Goal: Task Accomplishment & Management: Complete application form

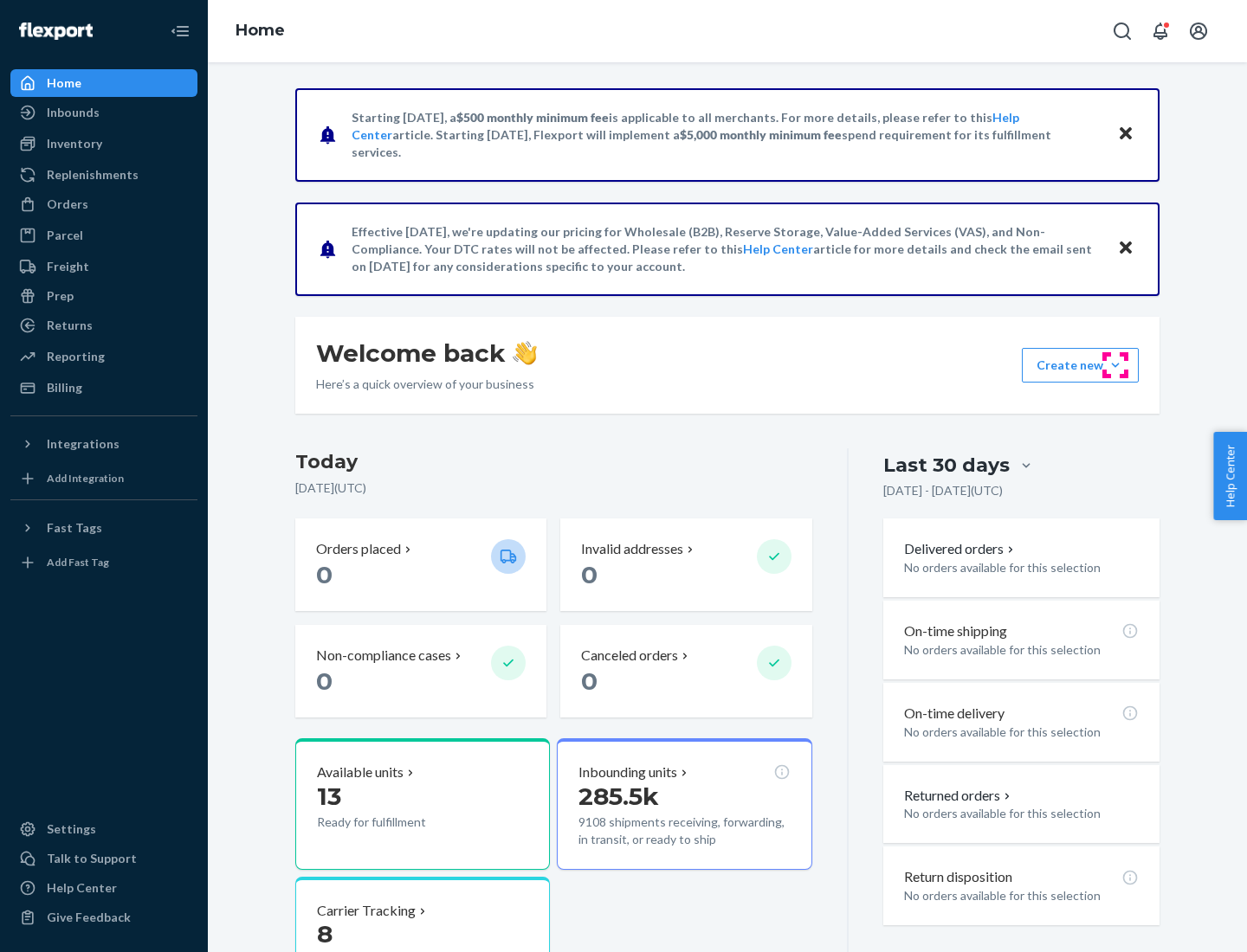
click at [1115, 366] on button "Create new Create new inbound Create new order Create new product" at bounding box center [1079, 365] width 117 height 35
click at [104, 113] on div "Inbounds" at bounding box center [104, 113] width 184 height 24
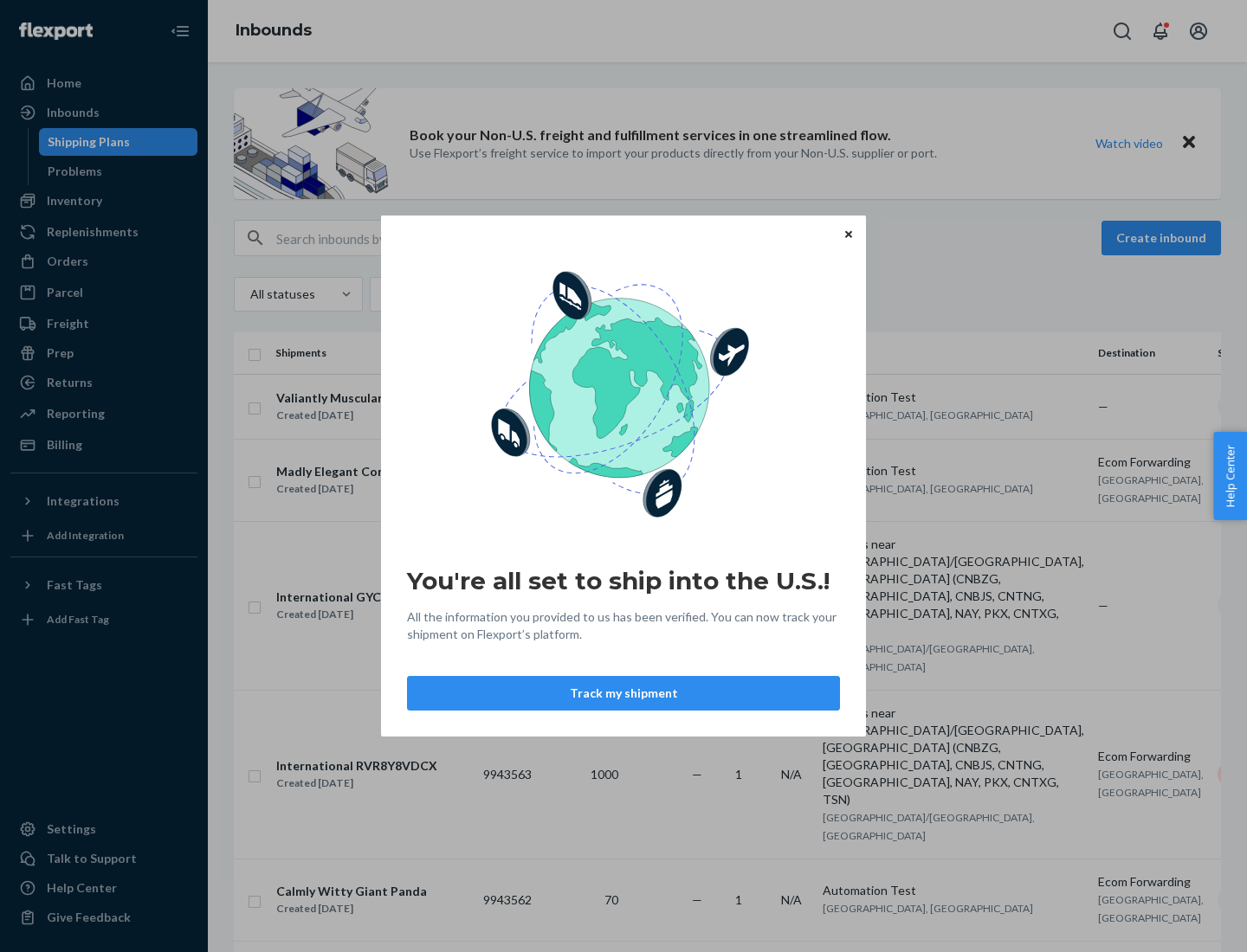
click at [104, 201] on div "You're all set to ship into the U.S.! All the information you provided to us ha…" at bounding box center [624, 476] width 1247 height 952
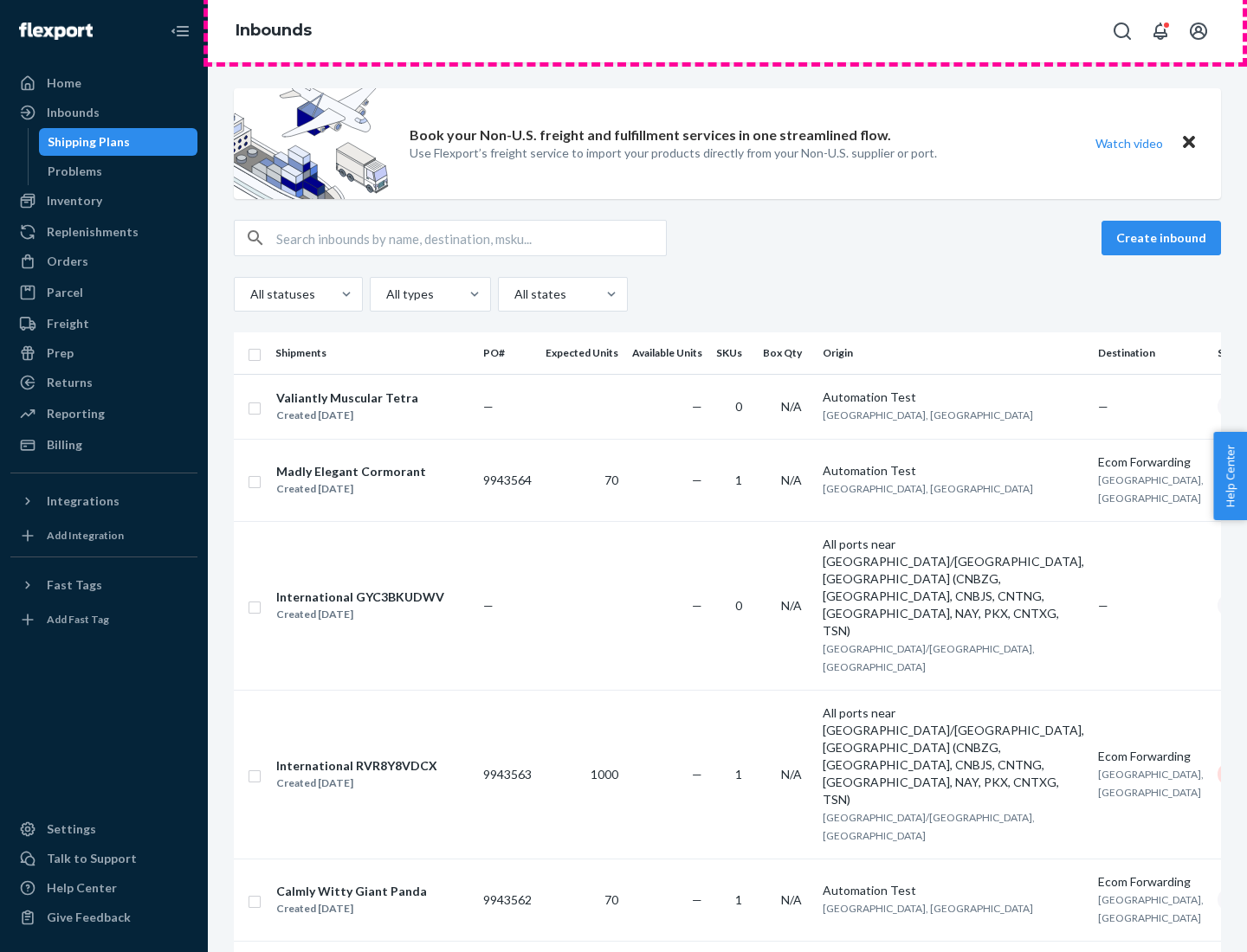
click at [727, 31] on div "Inbounds" at bounding box center [727, 31] width 1039 height 62
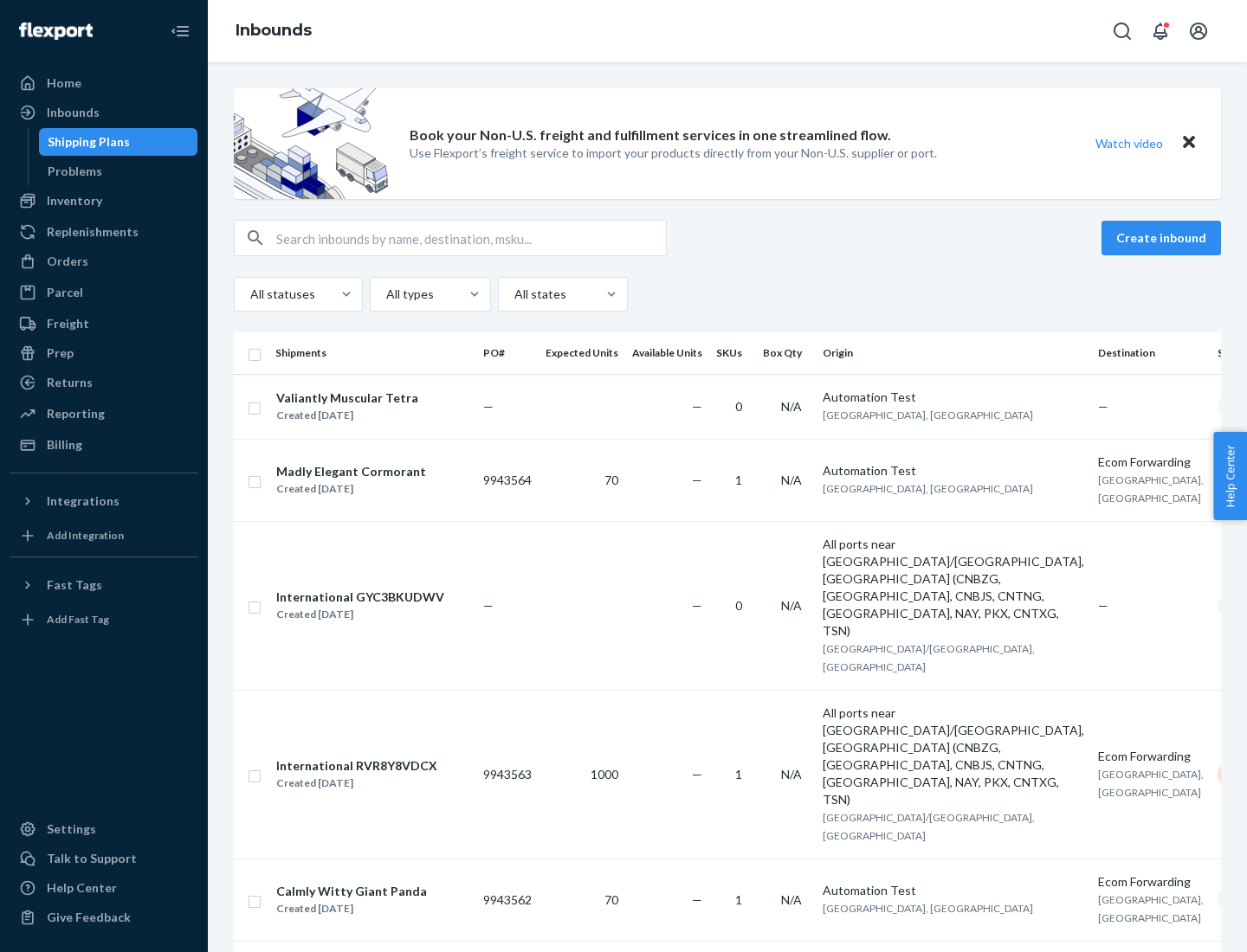
click at [727, 295] on div "All statuses All types All states" at bounding box center [727, 294] width 987 height 35
click at [86, 142] on div "Shipping Plans" at bounding box center [89, 141] width 82 height 17
click at [1164, 238] on button "Create inbound" at bounding box center [1161, 238] width 120 height 35
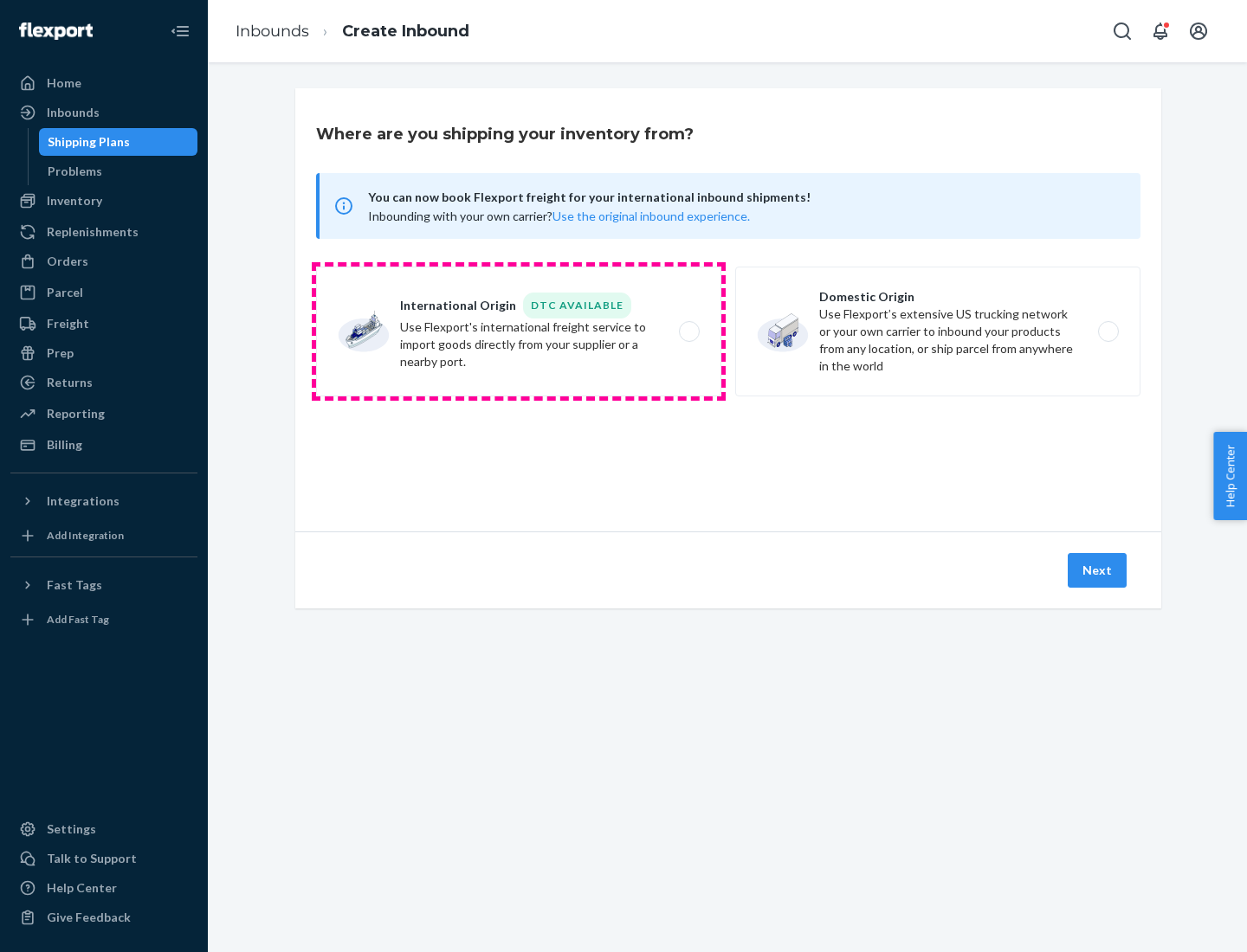
click at [519, 332] on label "International Origin DTC Available Use Flexport's international freight service…" at bounding box center [519, 332] width 406 height 130
click at [688, 332] on input "International Origin DTC Available Use Flexport's international freight service…" at bounding box center [693, 332] width 11 height 11
radio input "true"
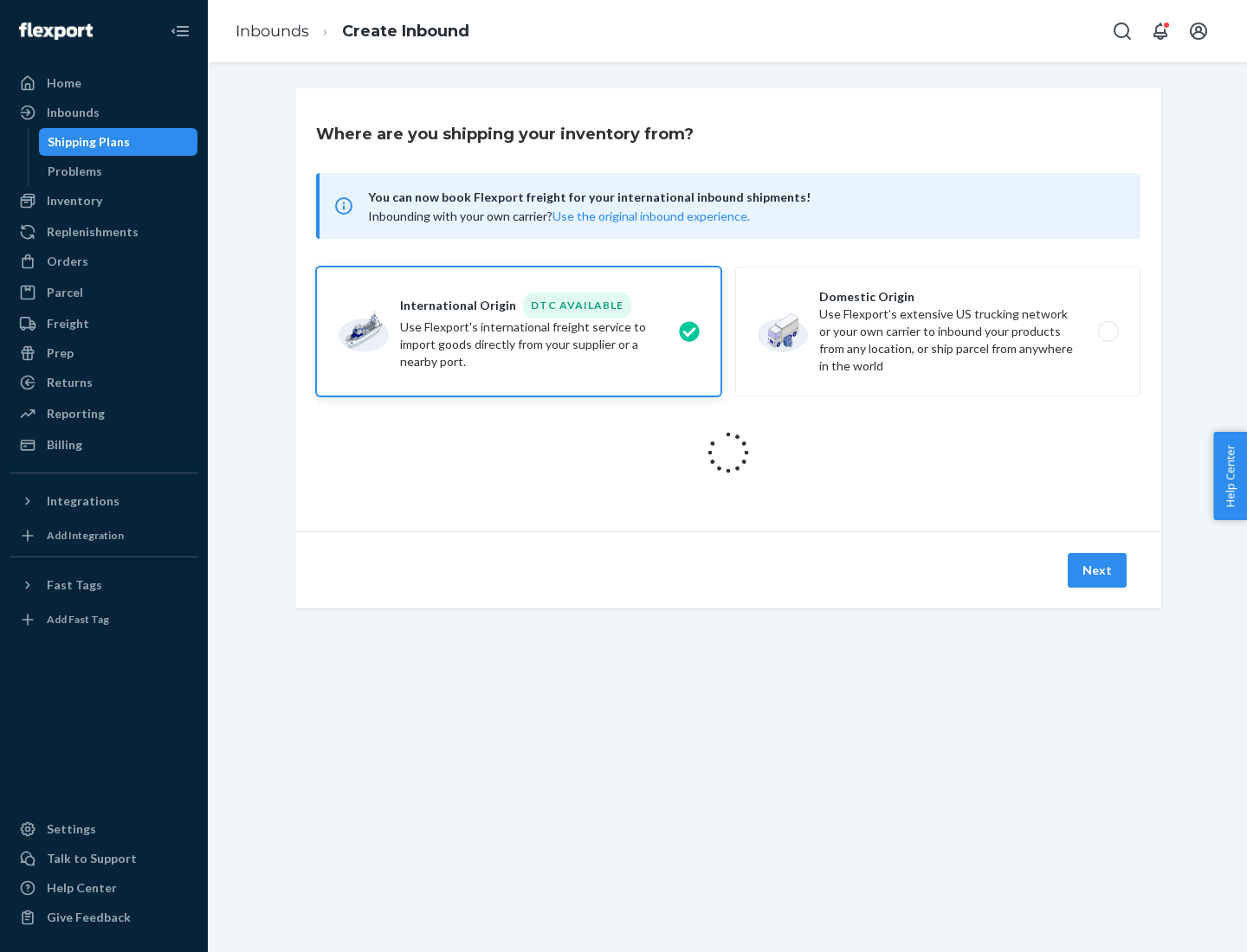
click at [728, 453] on icon at bounding box center [728, 453] width 51 height 51
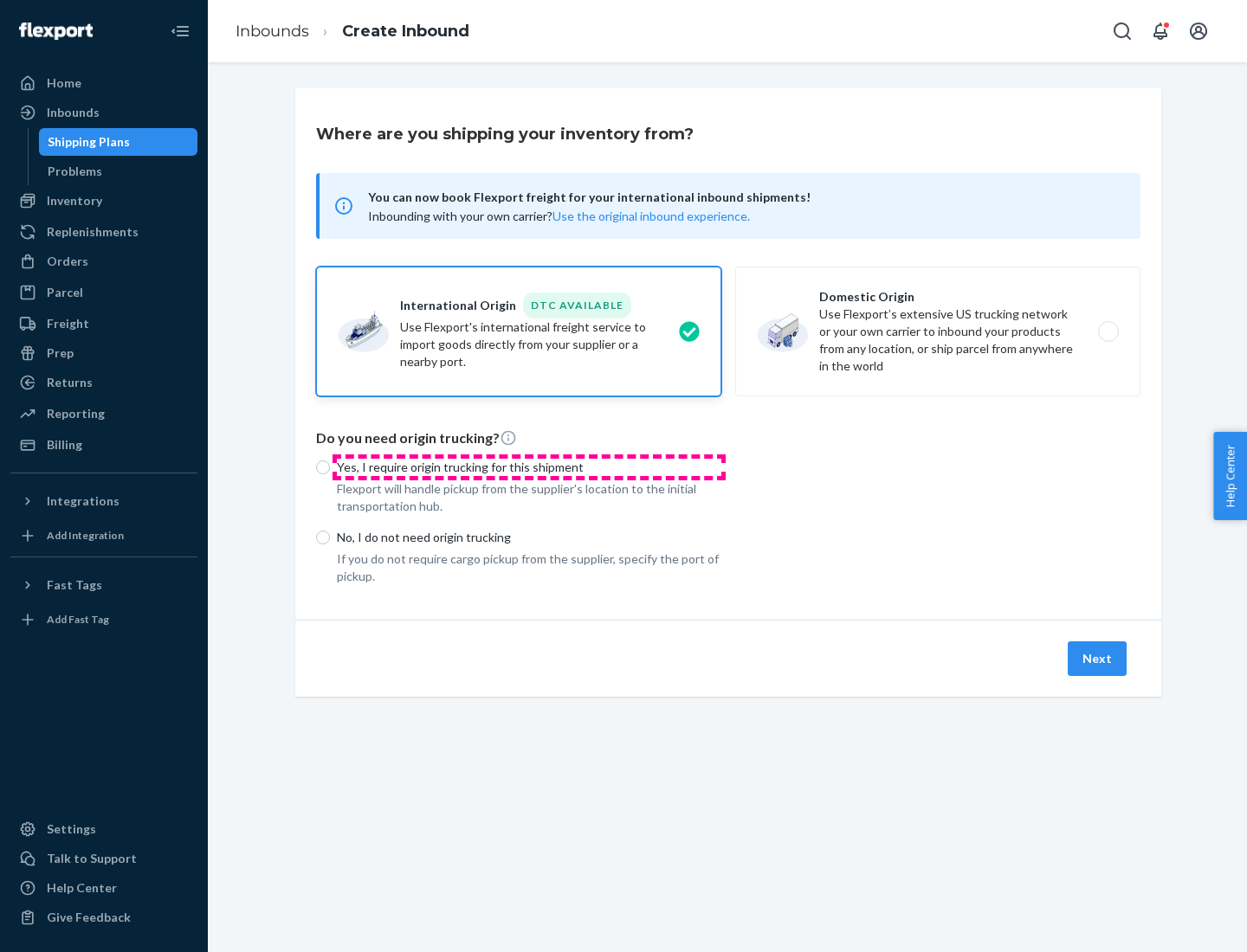
click at [529, 467] on p "Yes, I require origin trucking for this shipment" at bounding box center [529, 467] width 385 height 17
click at [330, 467] on input "Yes, I require origin trucking for this shipment" at bounding box center [323, 468] width 14 height 14
radio input "true"
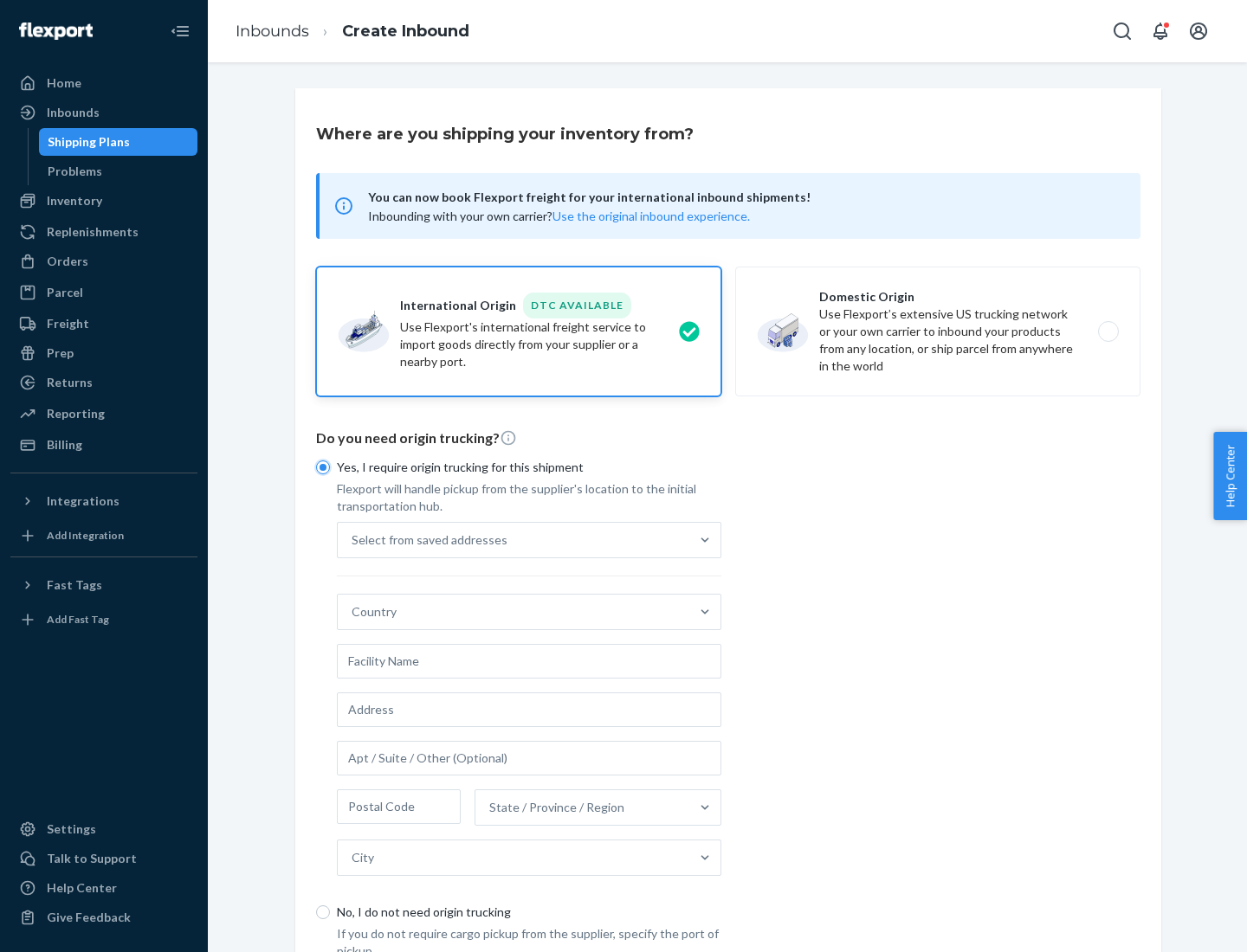
scroll to position [33, 0]
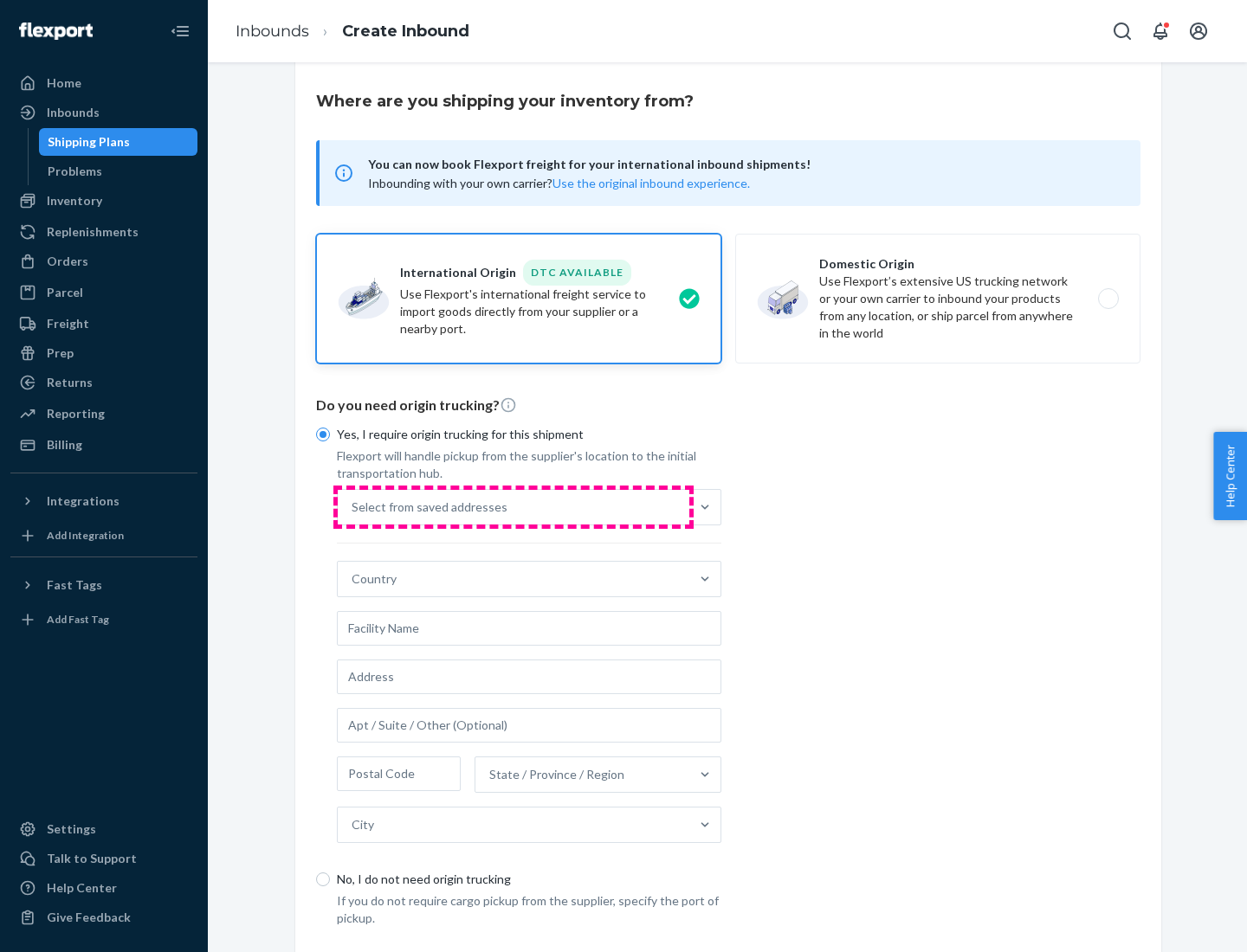
click at [514, 506] on div "Select from saved addresses" at bounding box center [514, 506] width 352 height 35
click at [354, 506] on input "Select from saved addresses" at bounding box center [353, 506] width 2 height 17
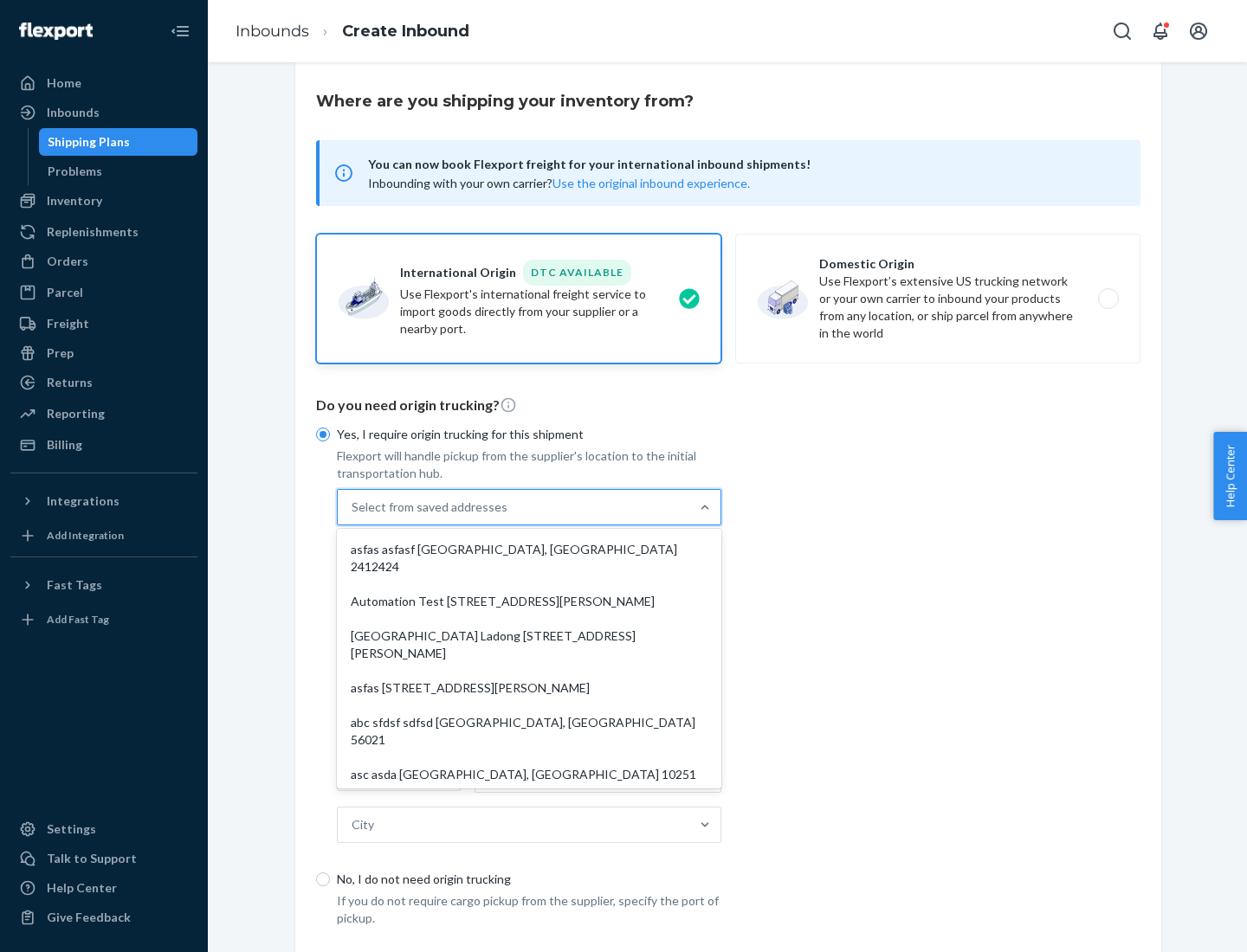
scroll to position [75, 0]
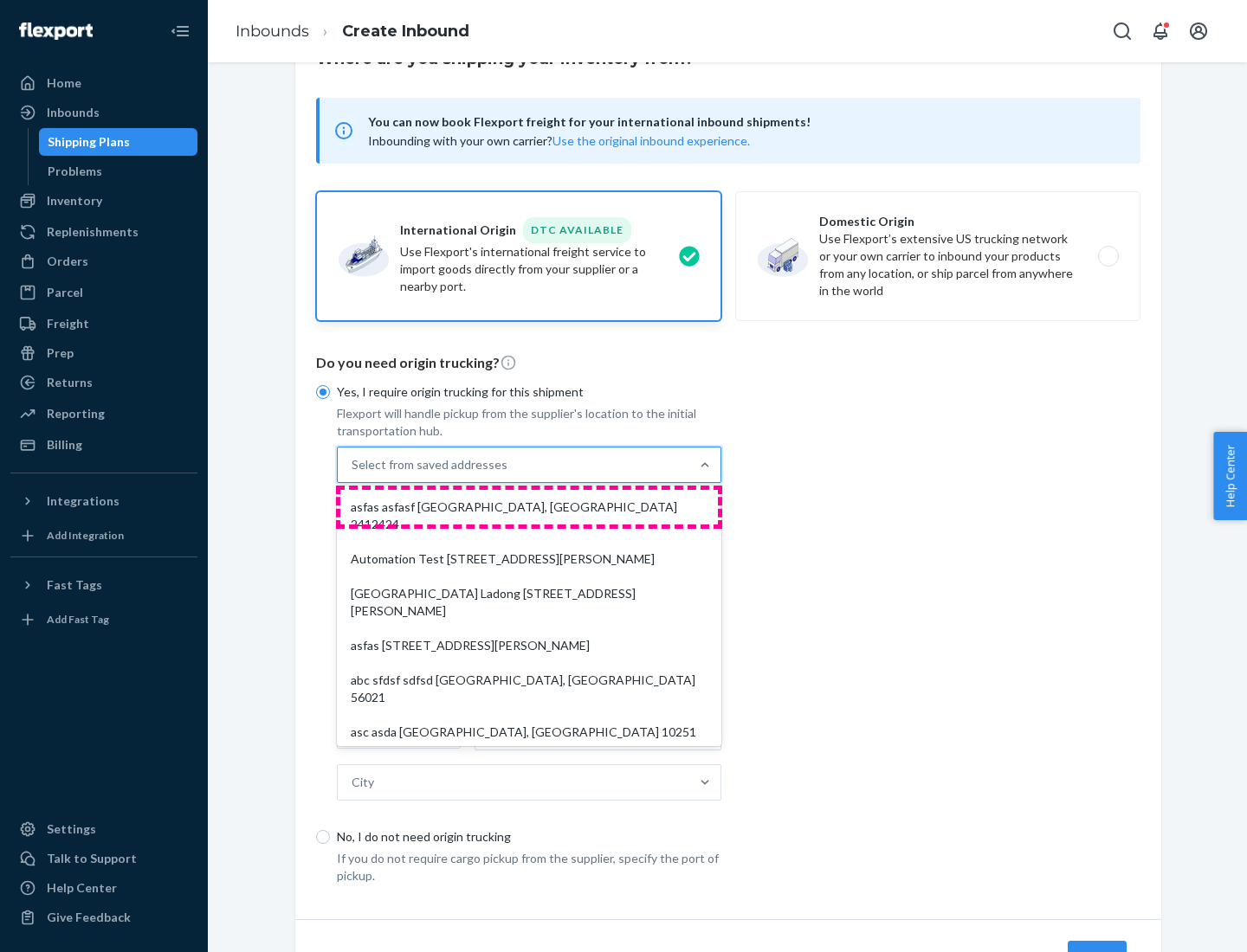
click at [529, 506] on div "asfas asfasf [GEOGRAPHIC_DATA], [GEOGRAPHIC_DATA] 2412424" at bounding box center [530, 515] width 378 height 52
click at [354, 474] on input "option asfas asfasf [GEOGRAPHIC_DATA], [GEOGRAPHIC_DATA] 2412424 focused, 1 of …" at bounding box center [353, 465] width 2 height 17
type input "asfas"
type input "asfasf"
type input "2412424"
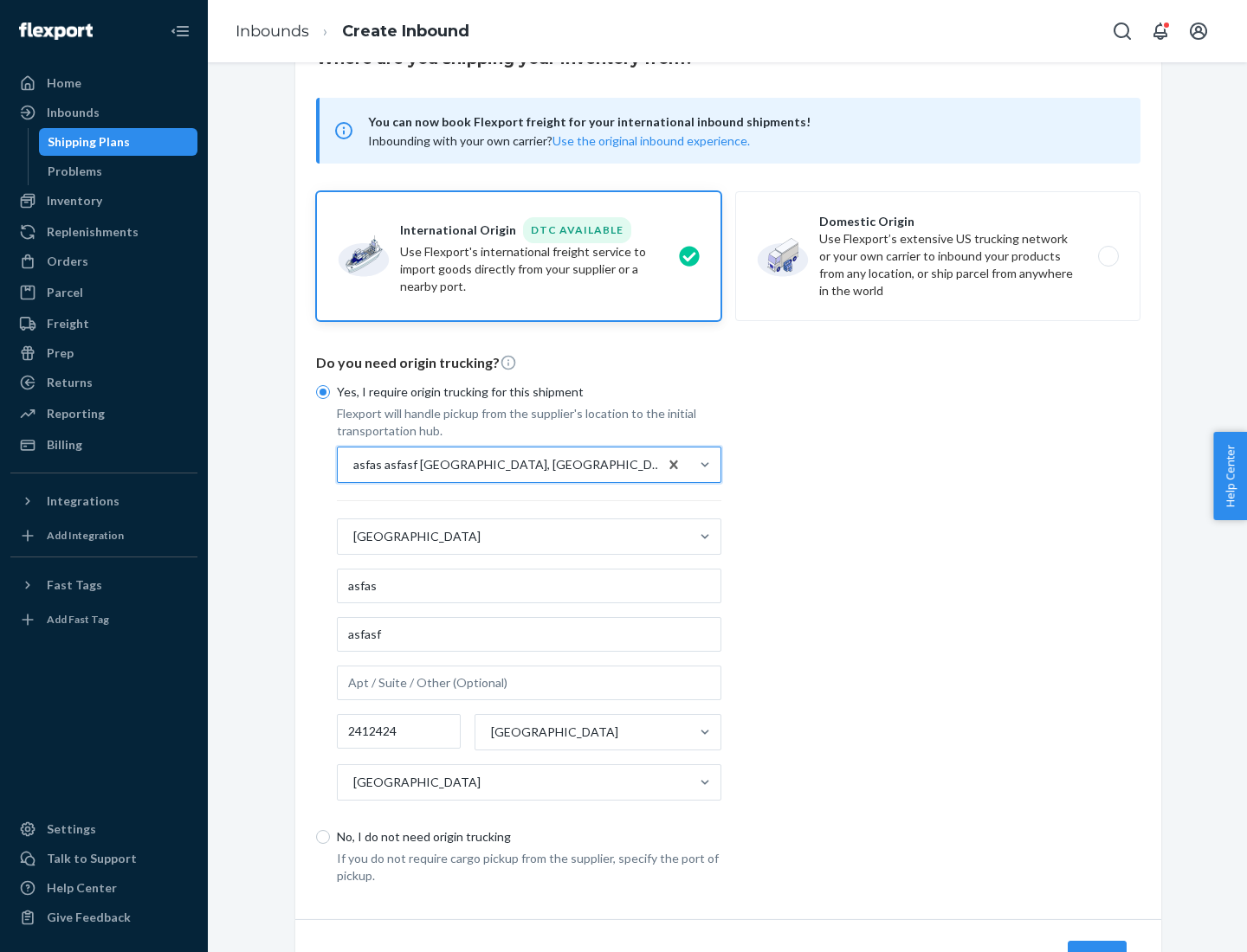
scroll to position [161, 0]
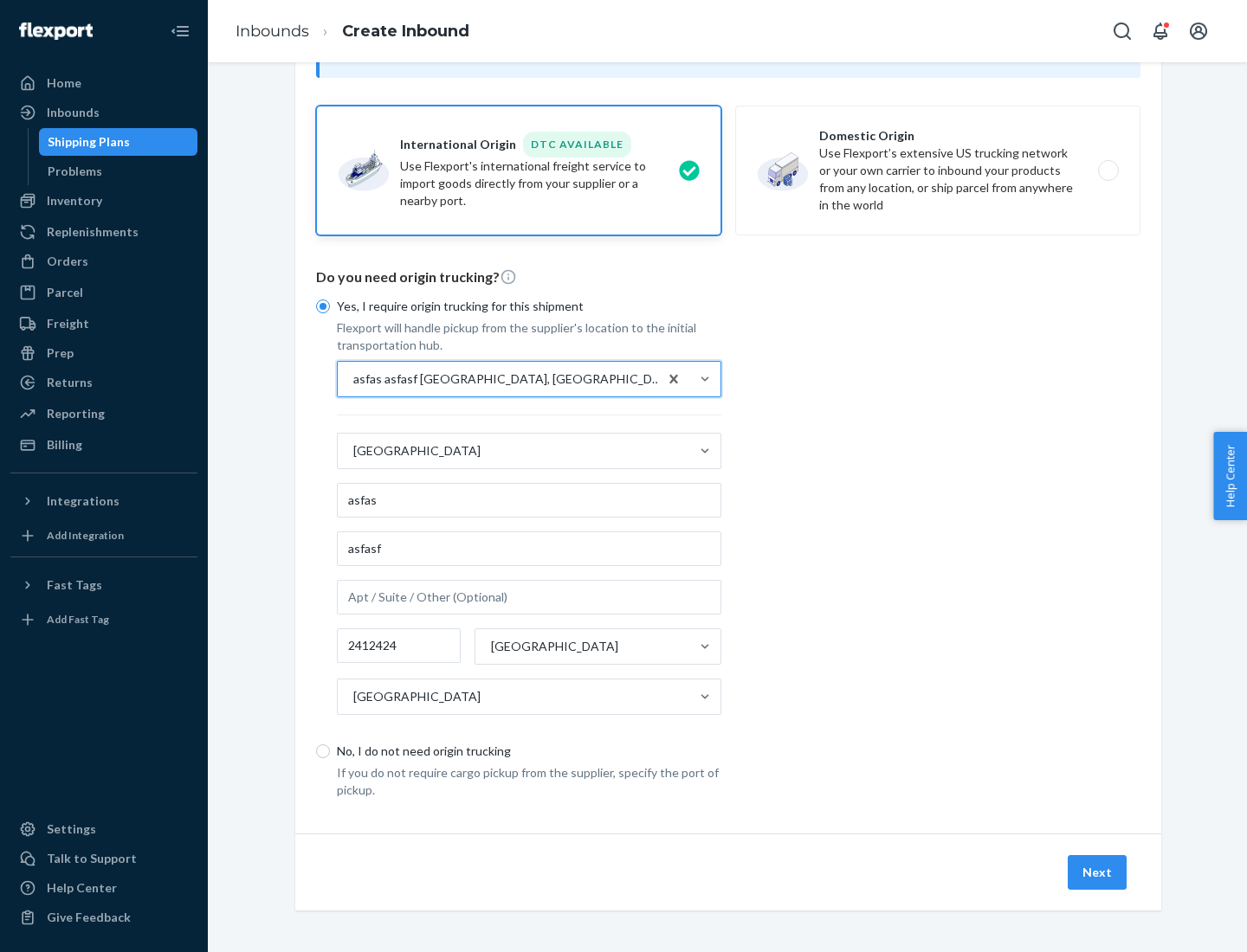
click at [1098, 872] on button "Next" at bounding box center [1096, 872] width 59 height 35
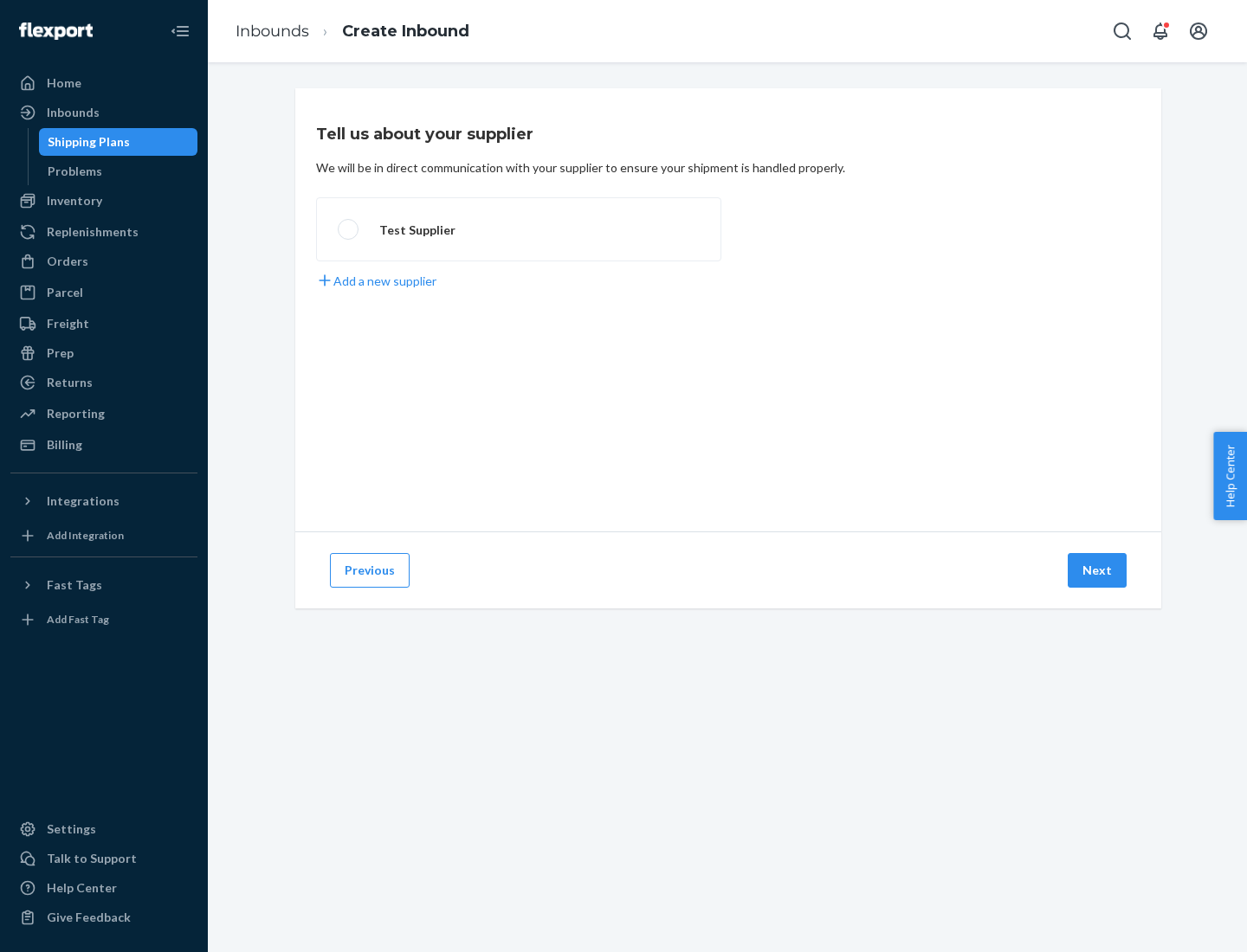
click at [519, 230] on label "Test Supplier" at bounding box center [519, 230] width 406 height 64
click at [349, 230] on input "Test Supplier" at bounding box center [343, 229] width 11 height 11
radio input "true"
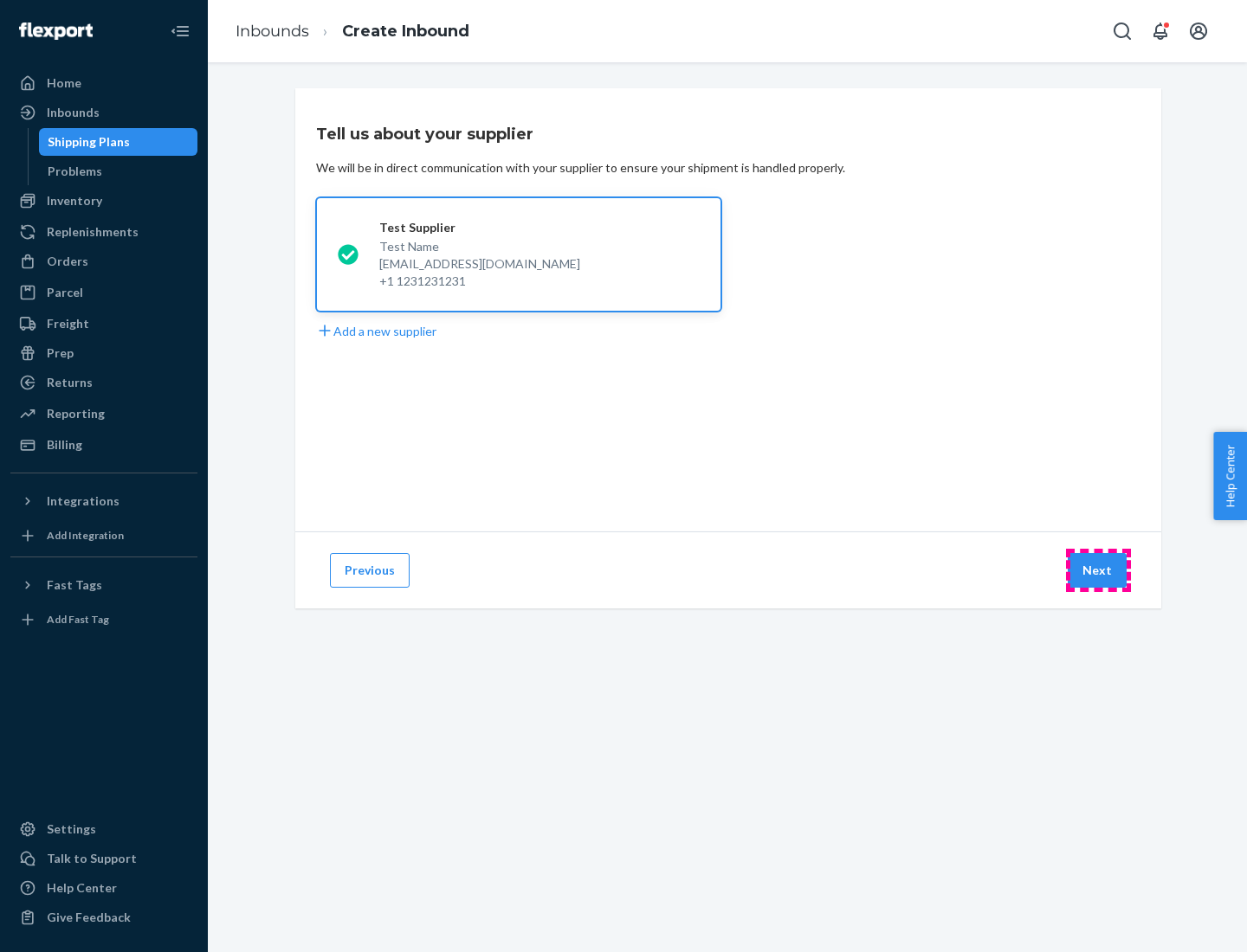
click at [1098, 570] on button "Next" at bounding box center [1096, 570] width 59 height 35
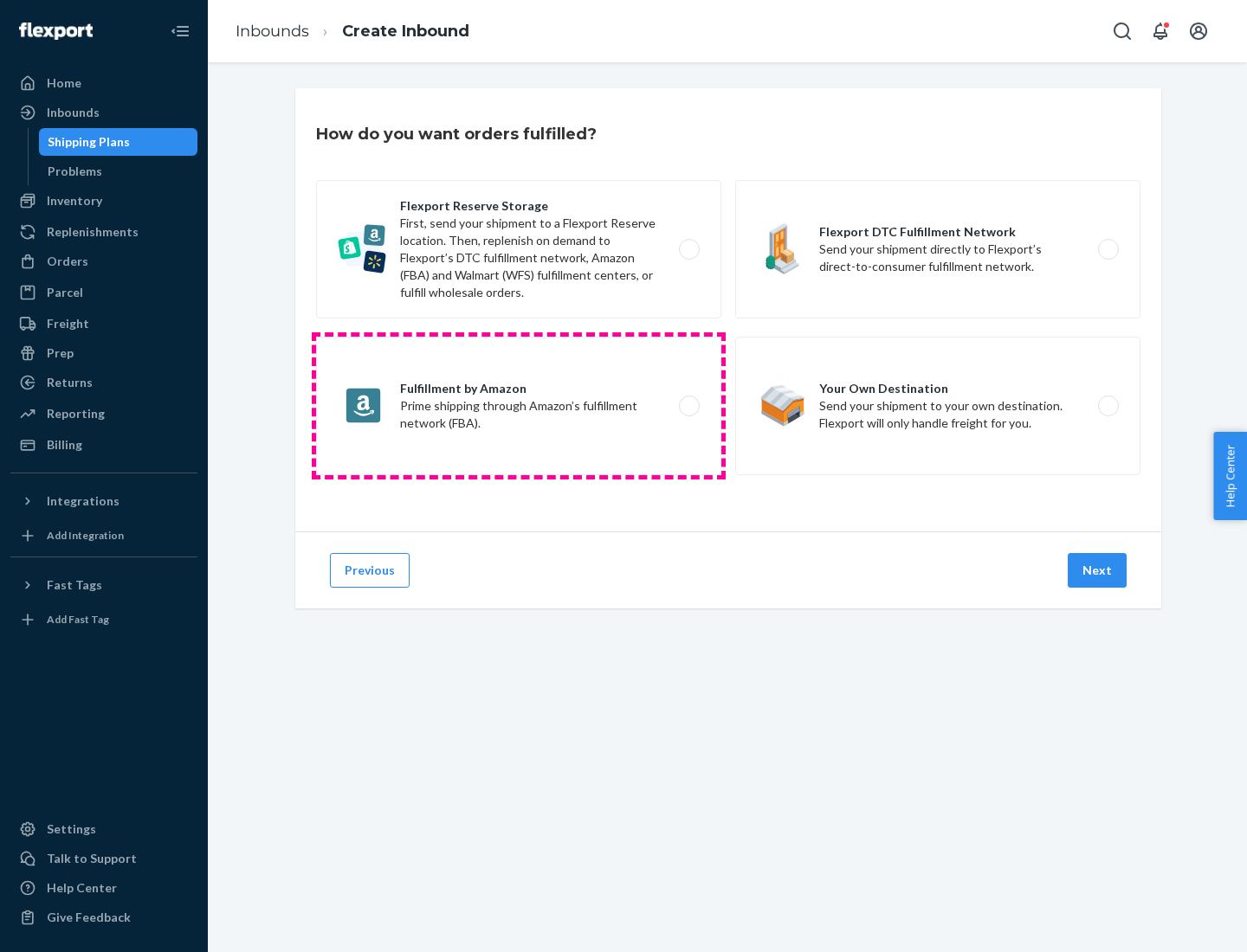
click at [519, 406] on label "Fulfillment by Amazon Prime shipping through Amazon’s fulfillment network (FBA)." at bounding box center [519, 406] width 406 height 139
click at [688, 406] on input "Fulfillment by Amazon Prime shipping through Amazon’s fulfillment network (FBA)." at bounding box center [693, 406] width 11 height 11
radio input "true"
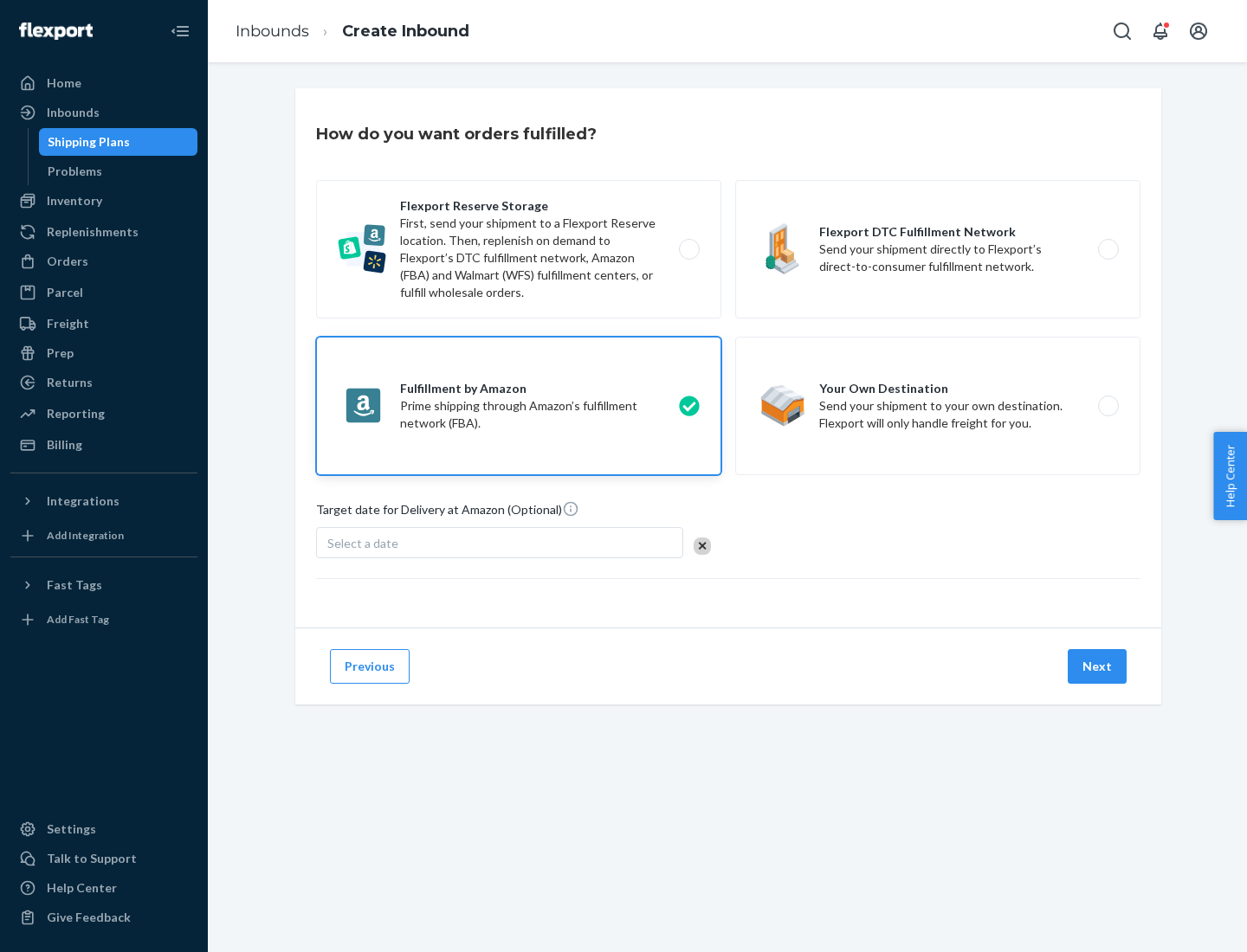
click at [1098, 666] on button "Next" at bounding box center [1096, 666] width 59 height 35
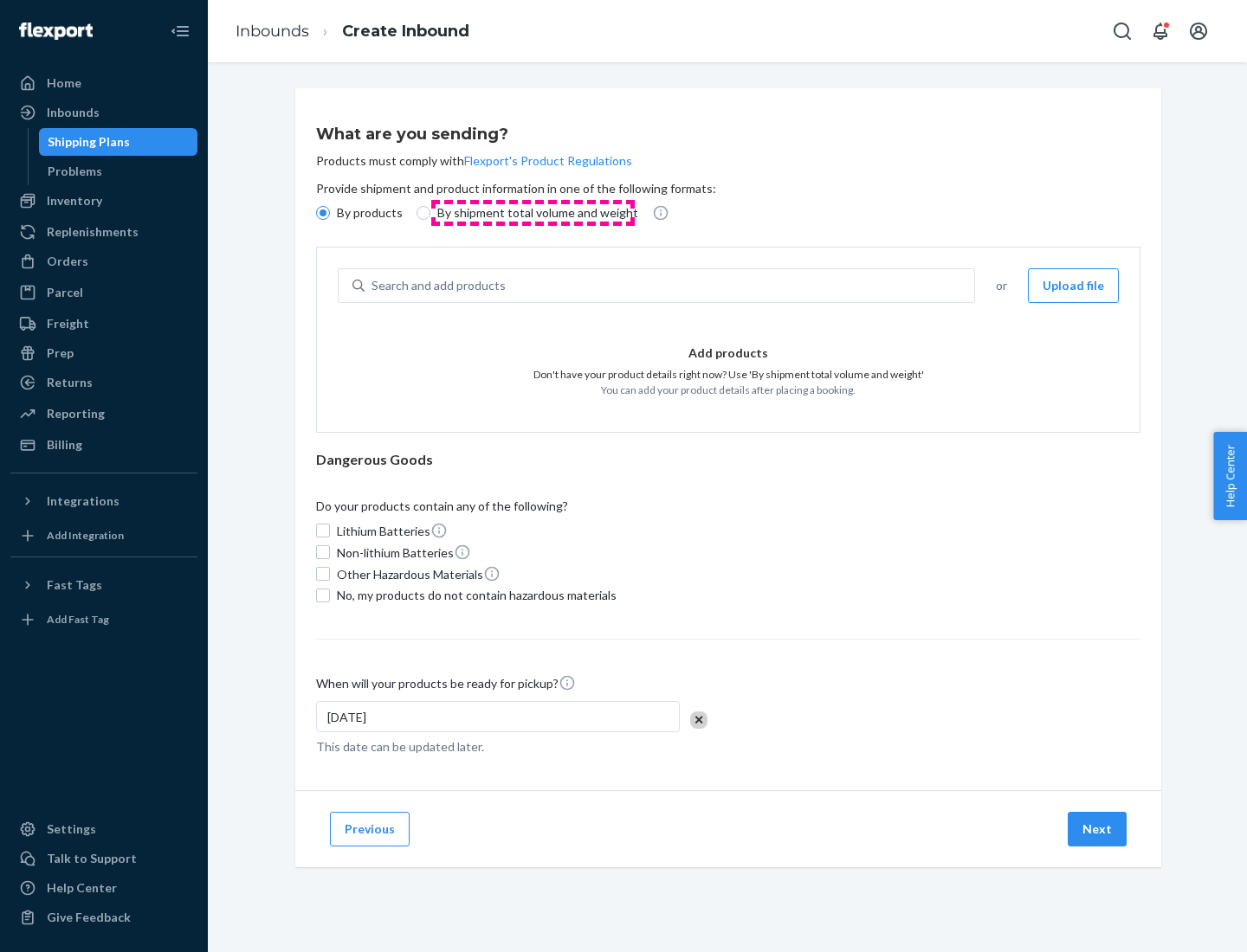
click at [533, 213] on p "By shipment total volume and weight" at bounding box center [538, 212] width 201 height 17
click at [431, 213] on input "By shipment total volume and weight" at bounding box center [424, 213] width 14 height 14
radio input "true"
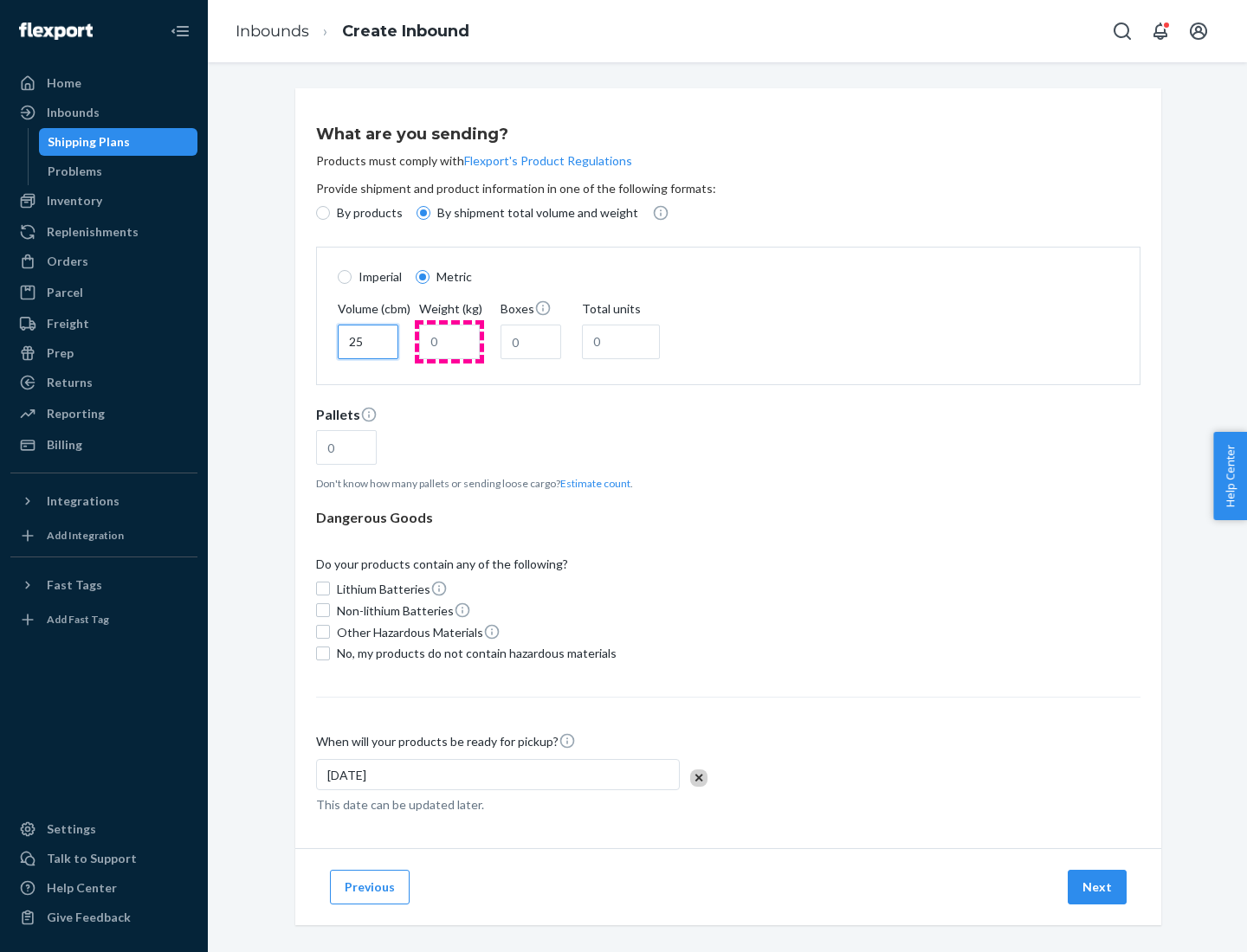
type input "25"
type input "100"
type input "50"
type input "500"
click at [592, 482] on button "Estimate count" at bounding box center [596, 483] width 70 height 15
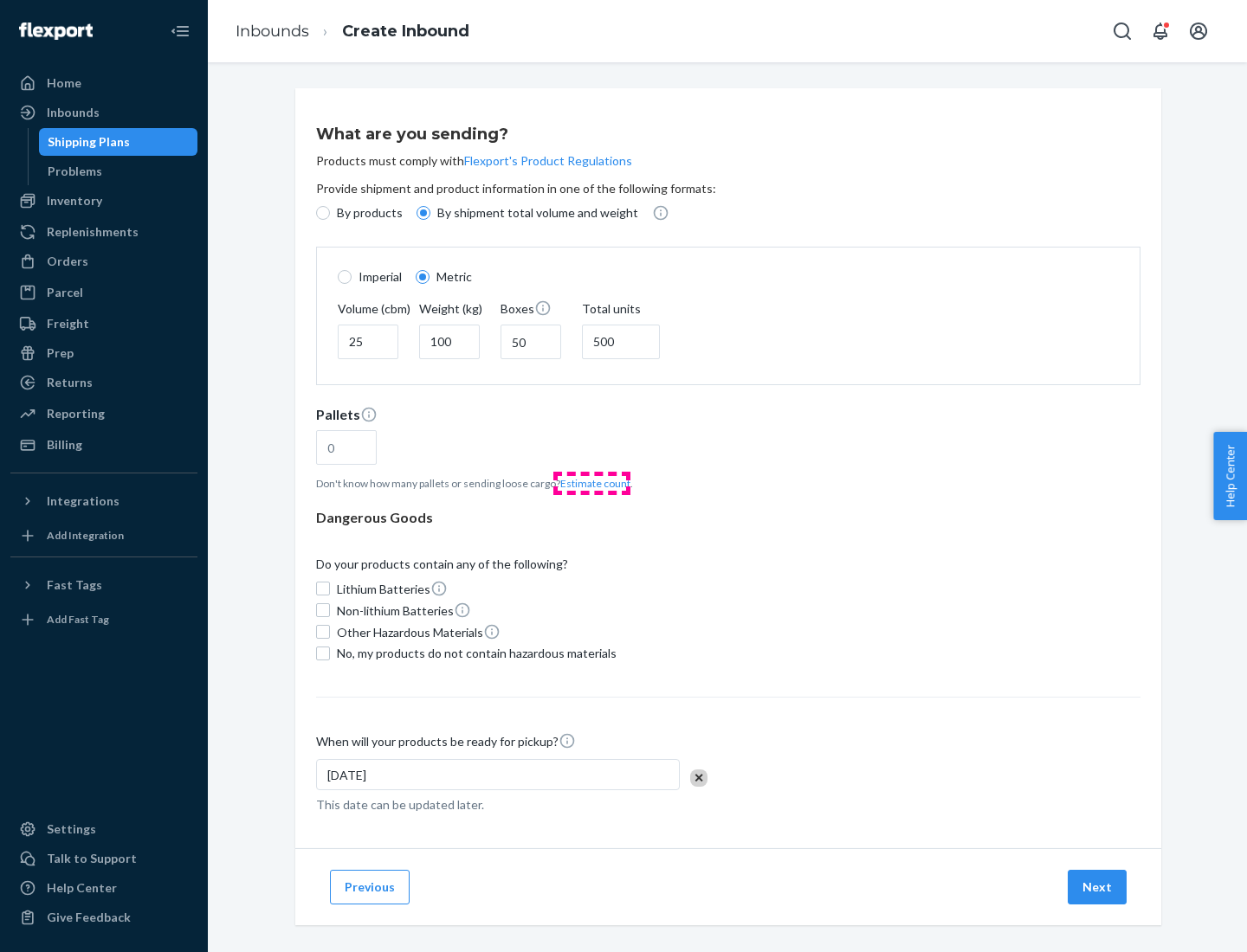
type input "16"
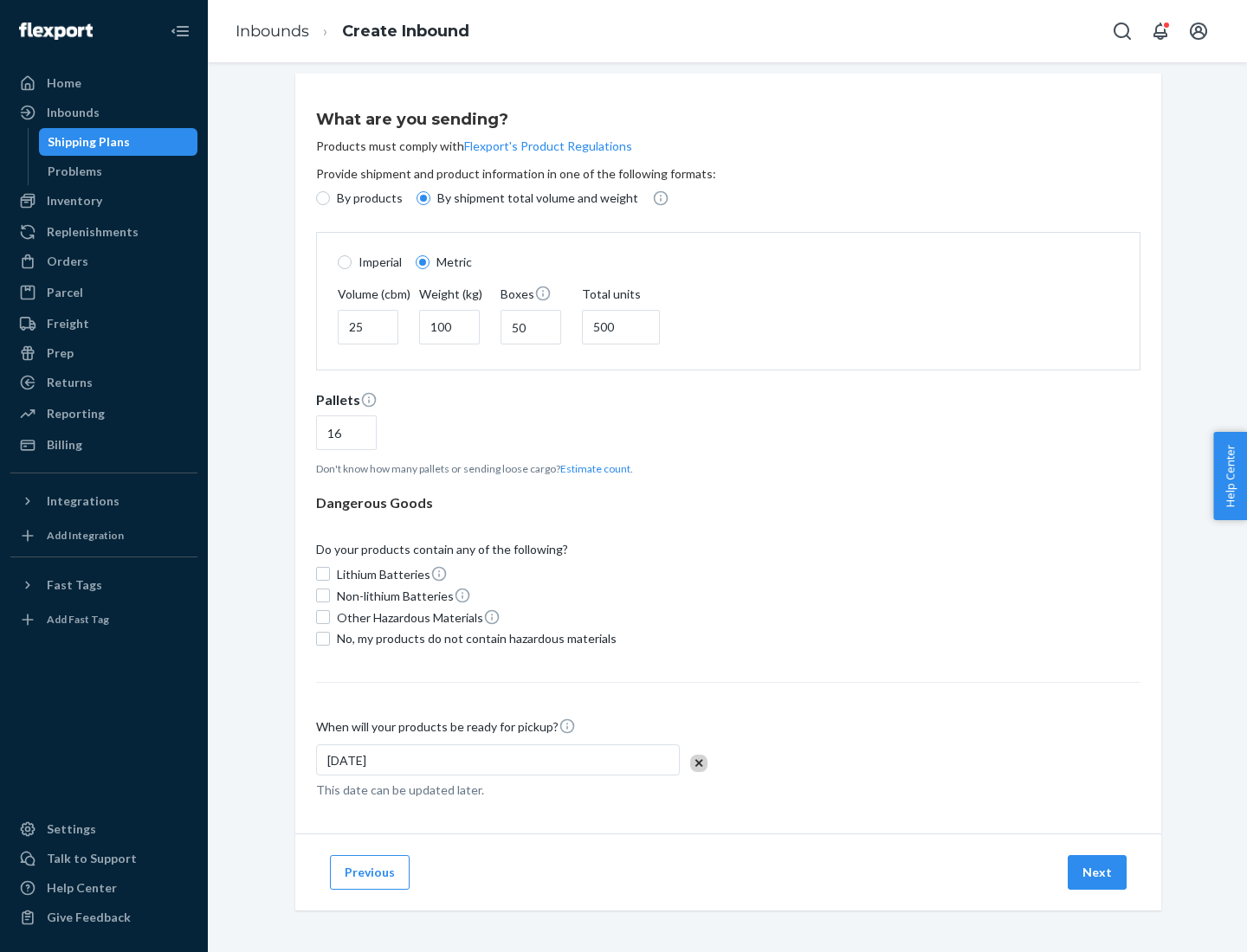
click at [474, 638] on span "No, my products do not contain hazardous materials" at bounding box center [477, 638] width 280 height 17
click at [330, 638] on input "No, my products do not contain hazardous materials" at bounding box center [323, 639] width 14 height 14
checkbox input "true"
click at [1098, 872] on button "Next" at bounding box center [1096, 872] width 59 height 35
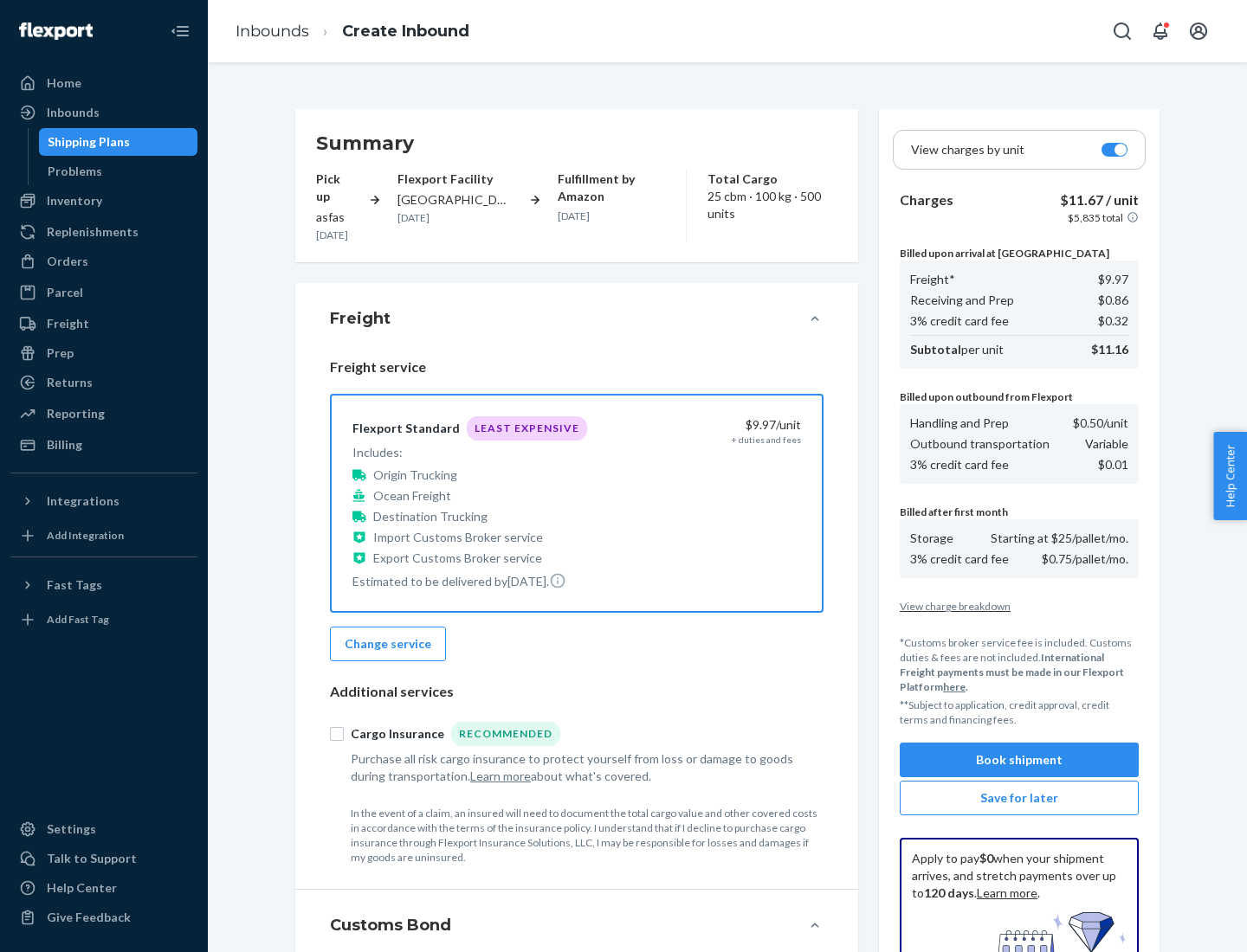
scroll to position [253, 0]
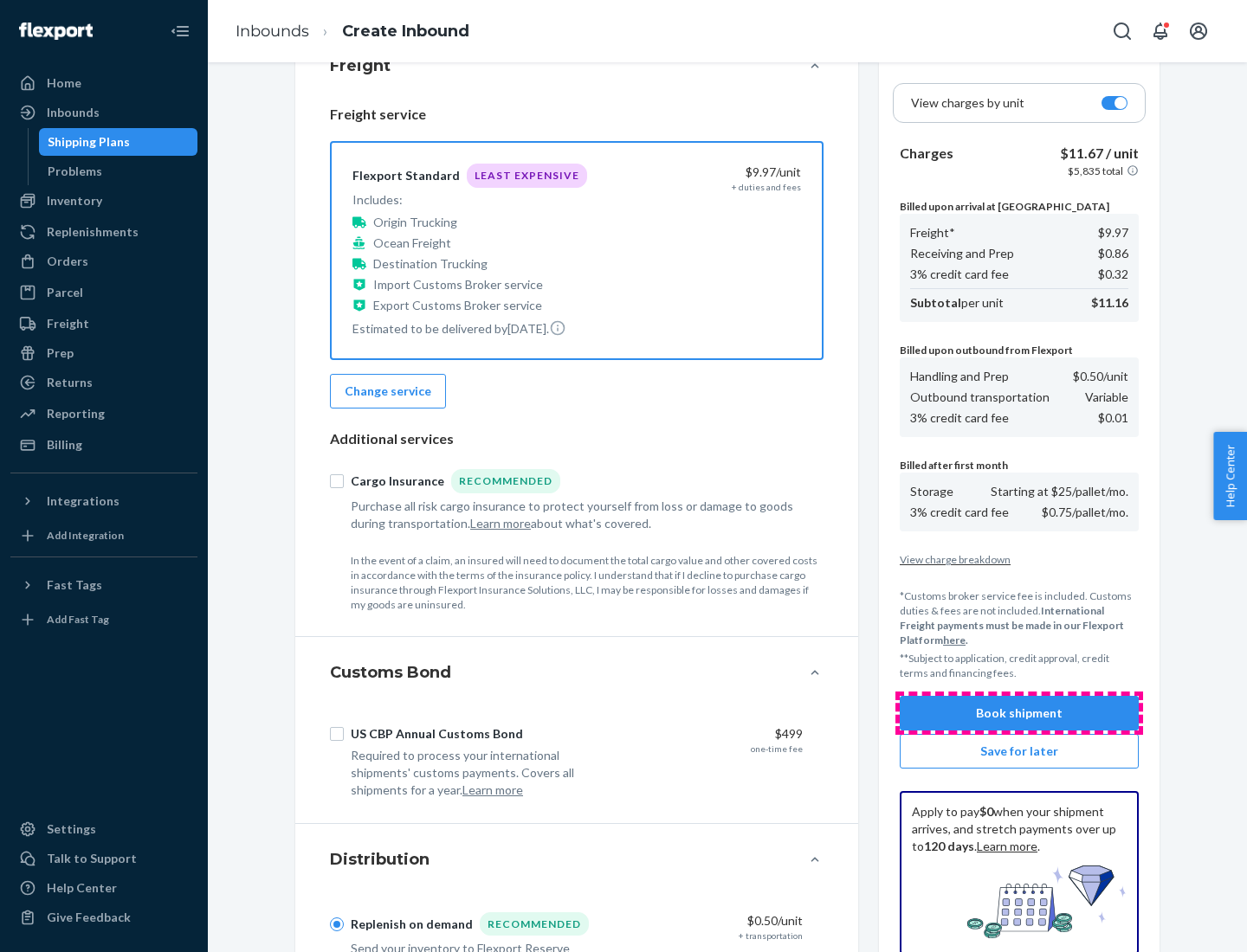
click at [1019, 713] on button "Book shipment" at bounding box center [1018, 713] width 239 height 35
